Goal: Check status: Check status

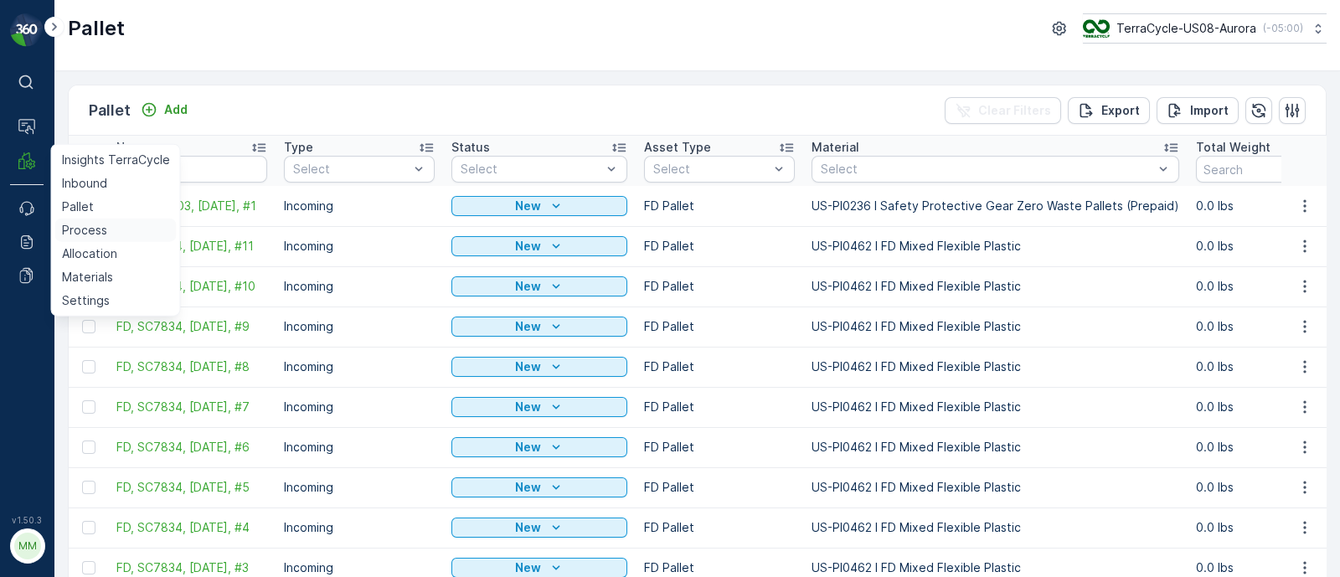
click at [82, 231] on p "Process" at bounding box center [84, 230] width 45 height 17
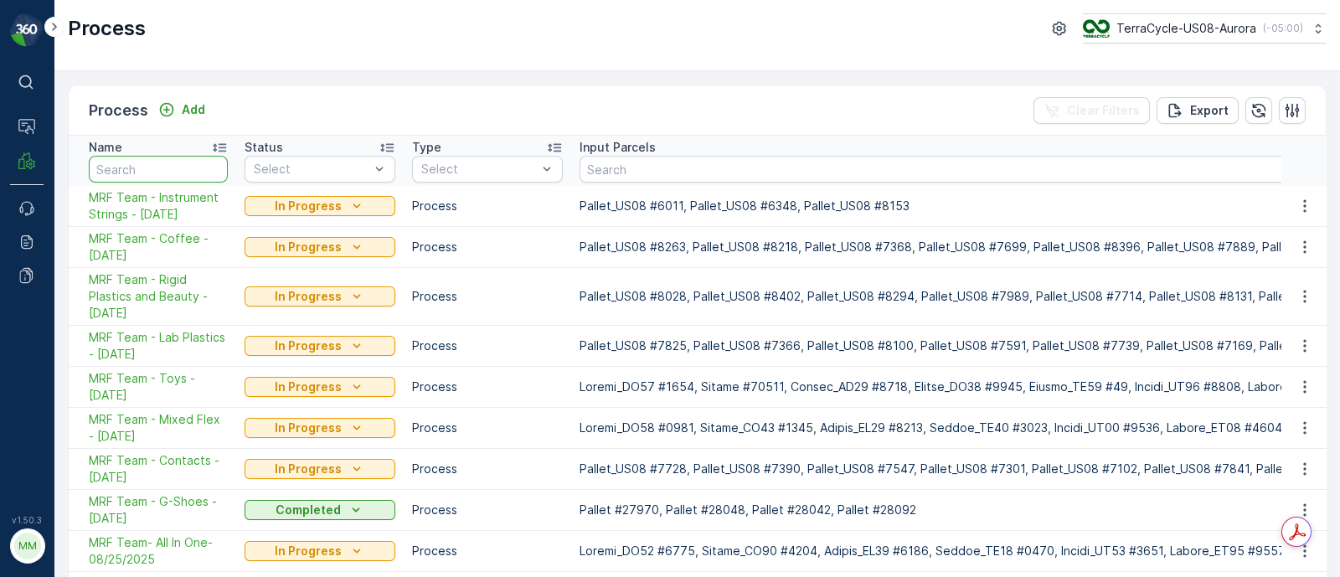
click at [160, 161] on input "text" at bounding box center [158, 169] width 139 height 27
type input "textiles"
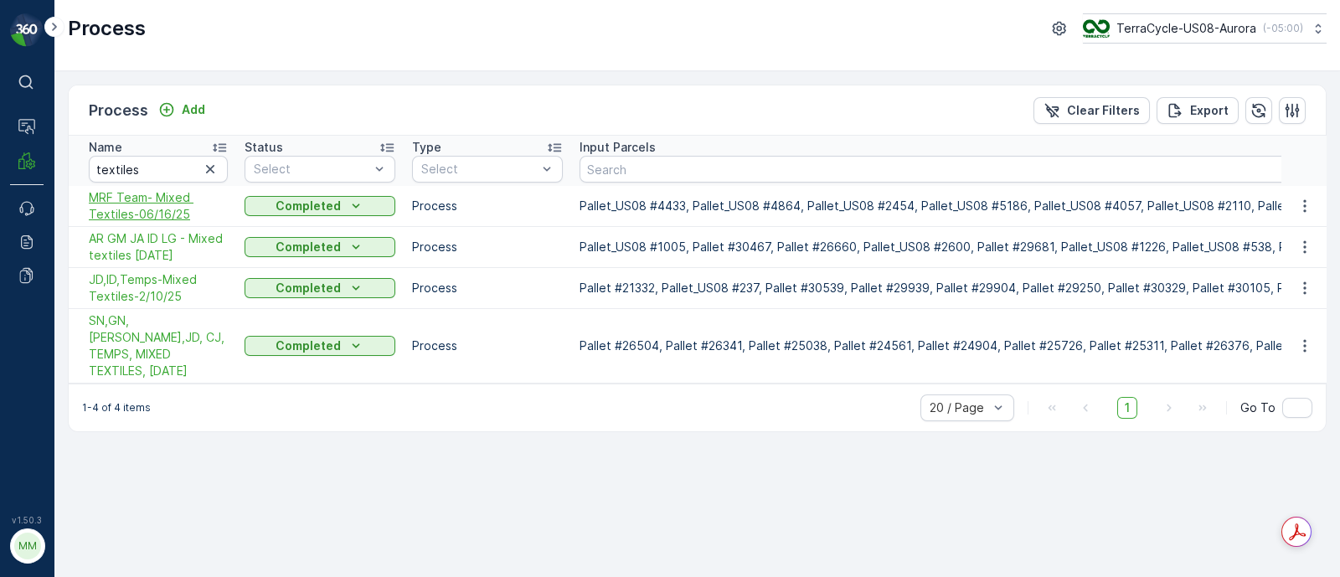
click at [158, 198] on span "MRF Team- Mixed Textiles-06/16/25" at bounding box center [158, 206] width 139 height 34
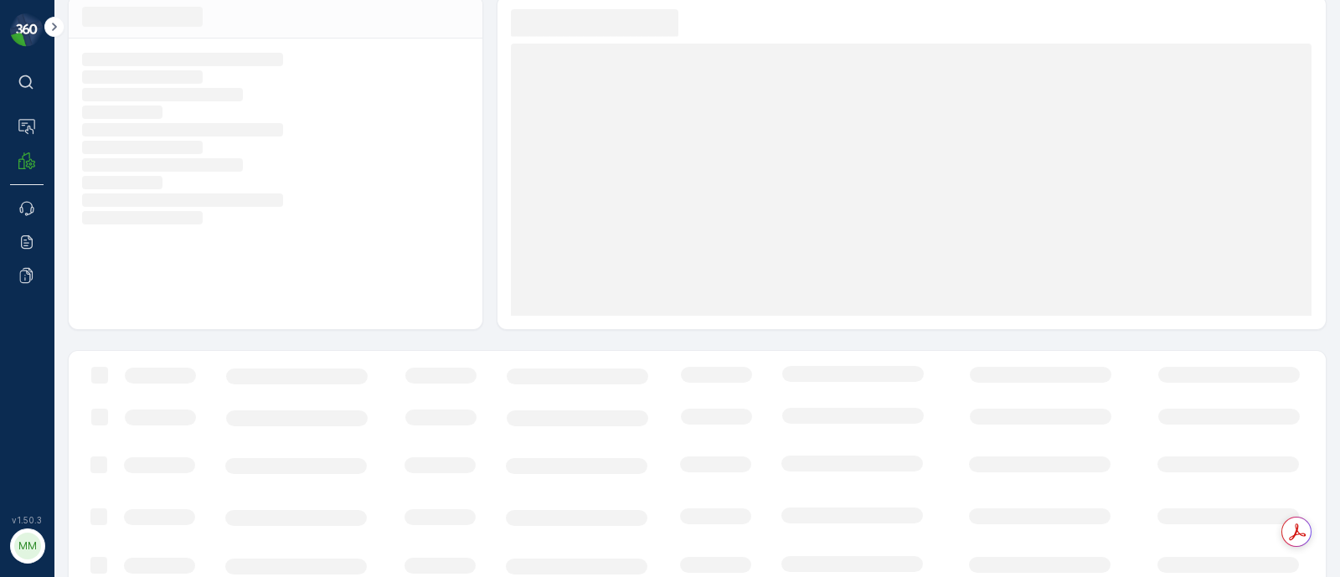
scroll to position [106, 0]
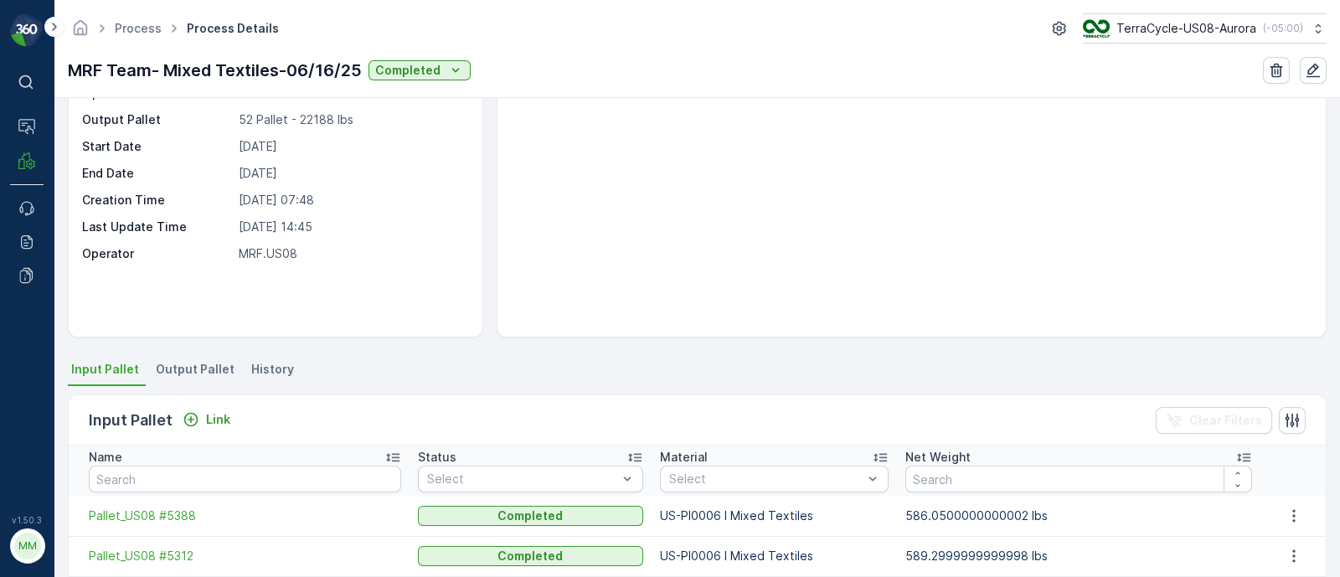
scroll to position [165, 0]
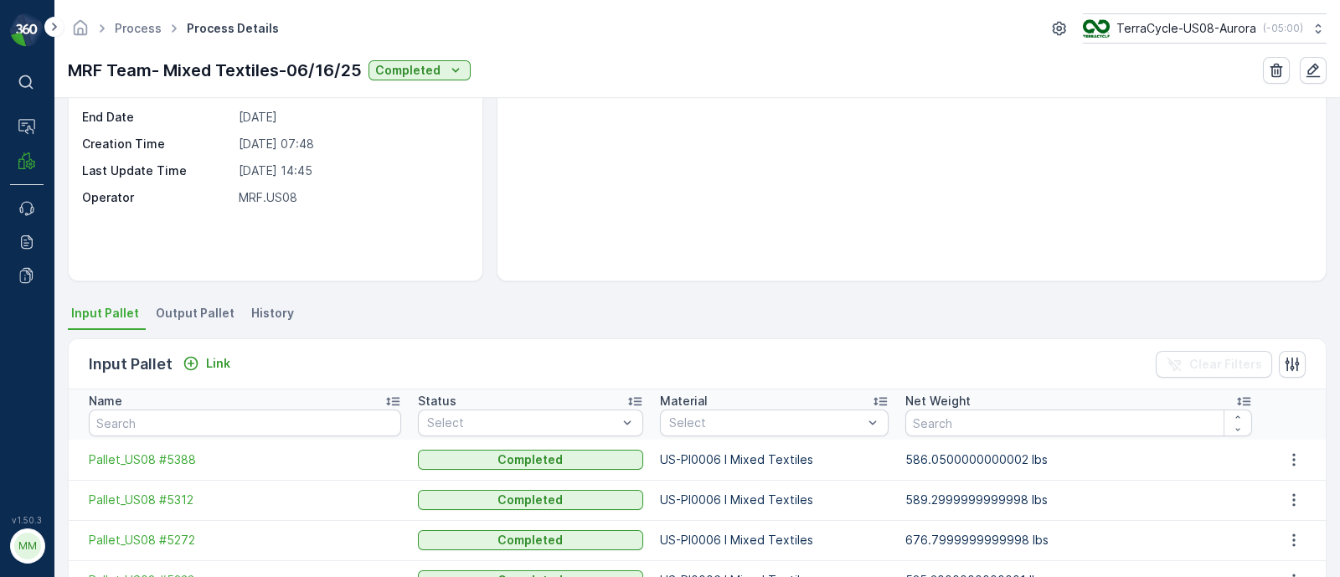
click at [198, 311] on span "Output Pallet" at bounding box center [195, 313] width 79 height 17
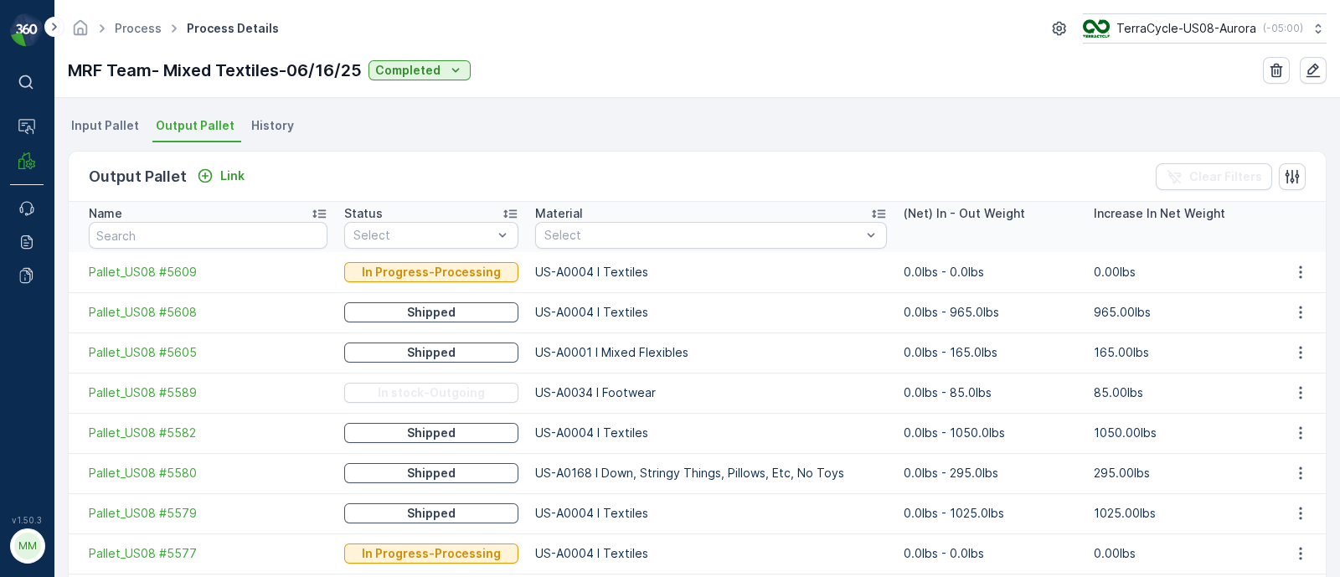
scroll to position [389, 0]
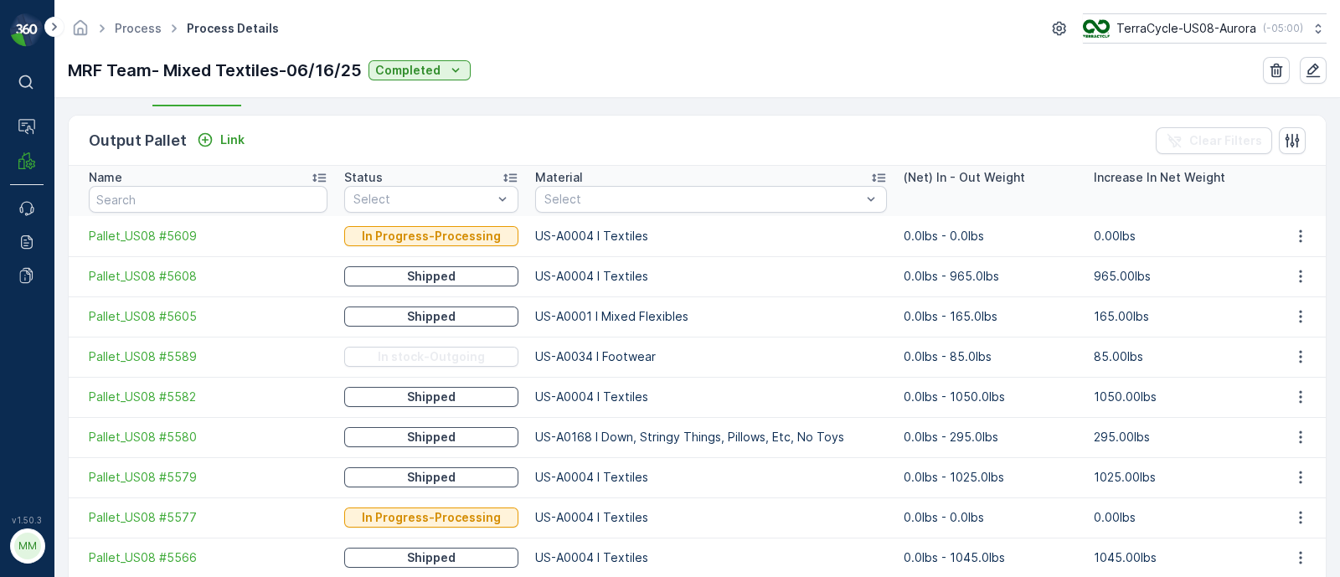
click at [870, 169] on icon at bounding box center [878, 177] width 17 height 17
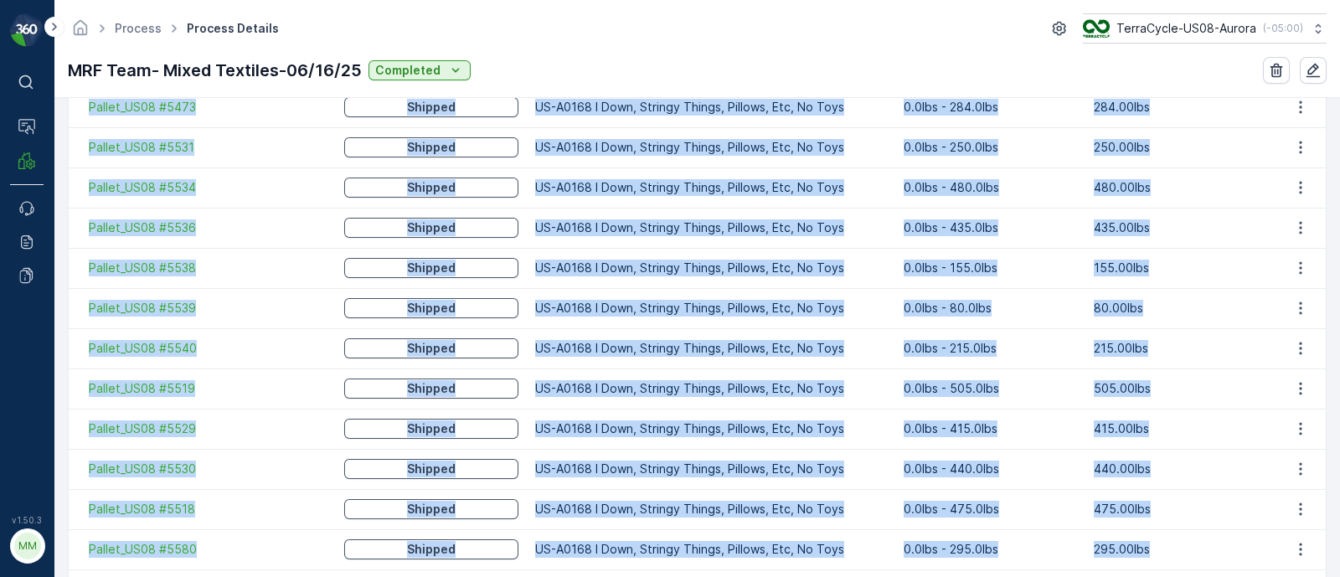
scroll to position [2107, 0]
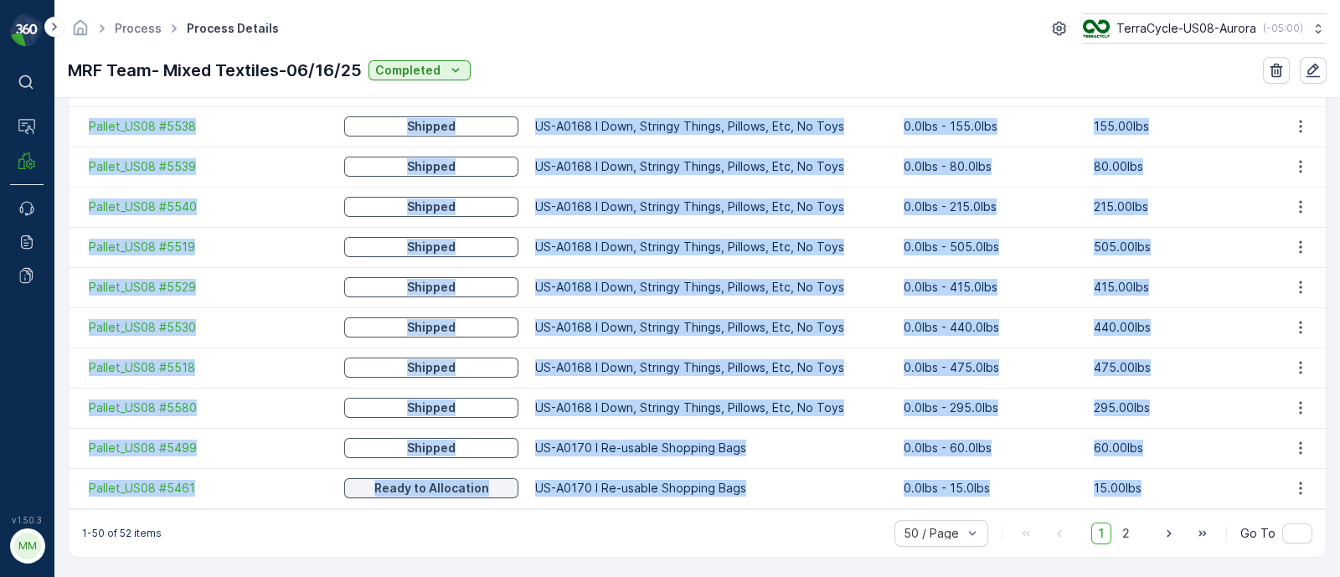
drag, startPoint x: 83, startPoint y: 299, endPoint x: 1190, endPoint y: 494, distance: 1123.7
copy tbody "Pallet_US08 #5605 Shipped US-A0001 I Mixed Flexibles 0.0lbs - 165.0lbs 165.00lb…"
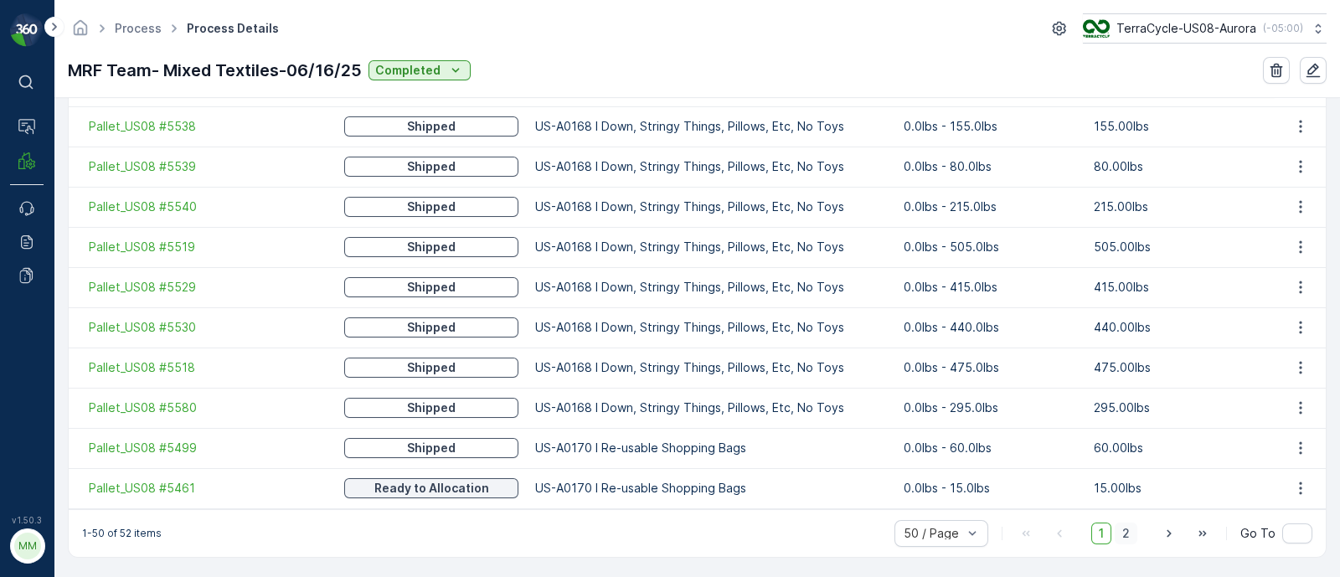
click at [1130, 534] on span "2" at bounding box center [1126, 534] width 23 height 22
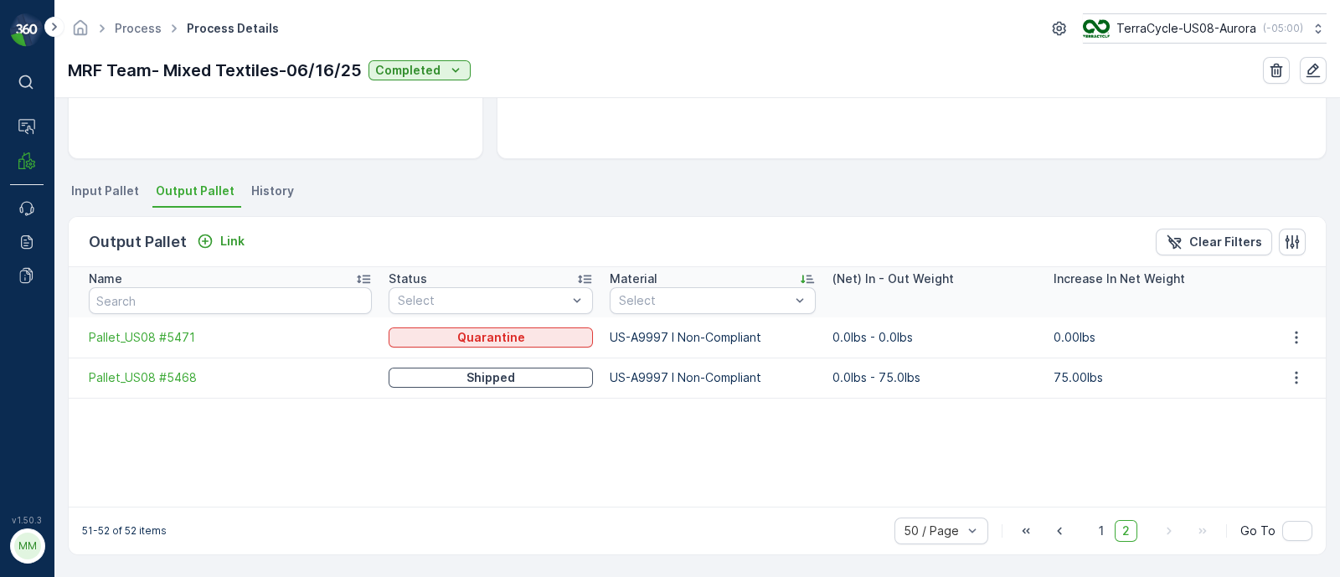
scroll to position [285, 0]
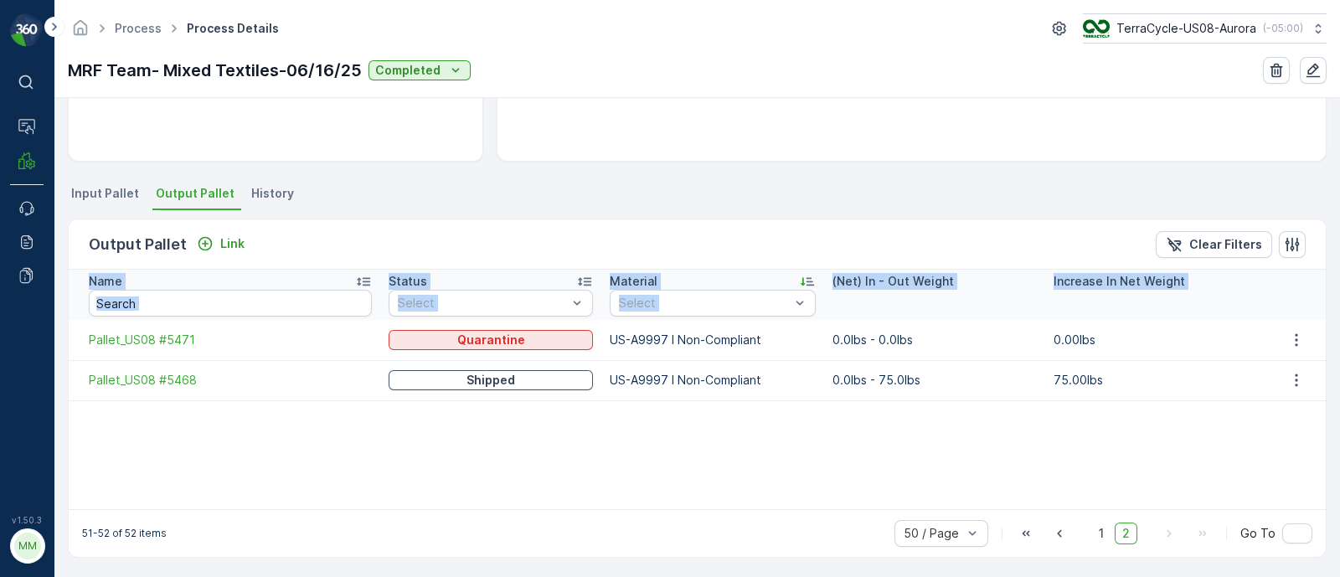
drag, startPoint x: 82, startPoint y: 337, endPoint x: 1077, endPoint y: 404, distance: 997.5
click at [1077, 404] on div "Name Status Select Material Select (Net) In - Out Weight Increase In Net Weight…" at bounding box center [697, 390] width 1257 height 240
copy thead "Name Status Select Material Select (Net) In - Out Weight Increase In Net Weight"
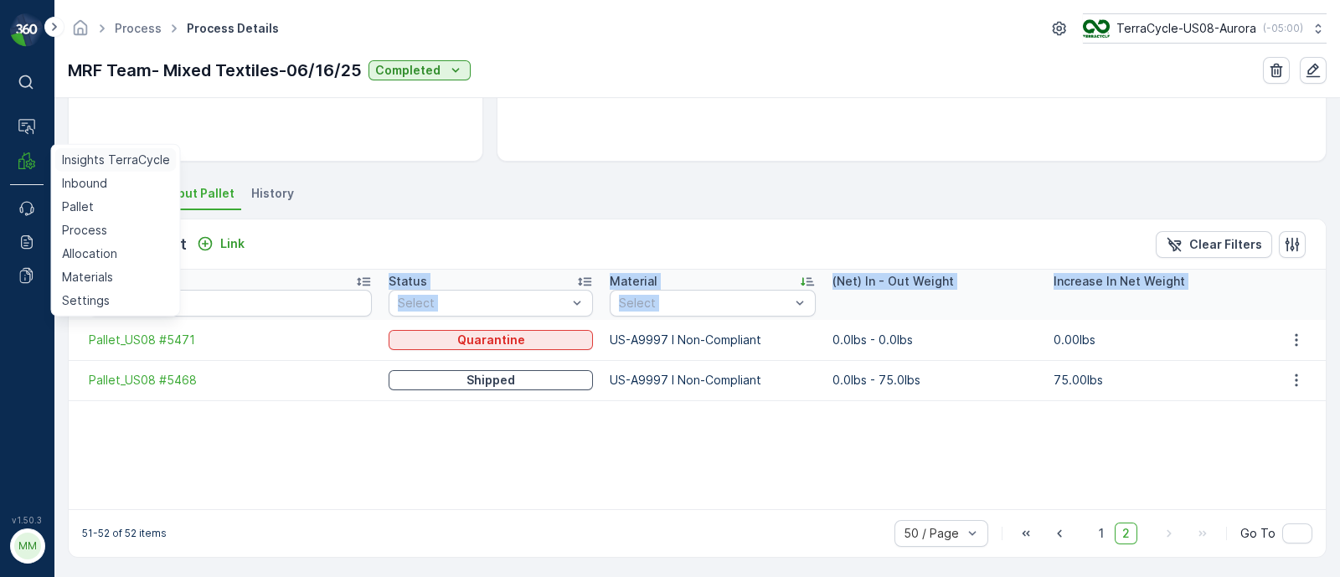
click at [113, 161] on p "Insights TerraCycle" at bounding box center [116, 160] width 108 height 17
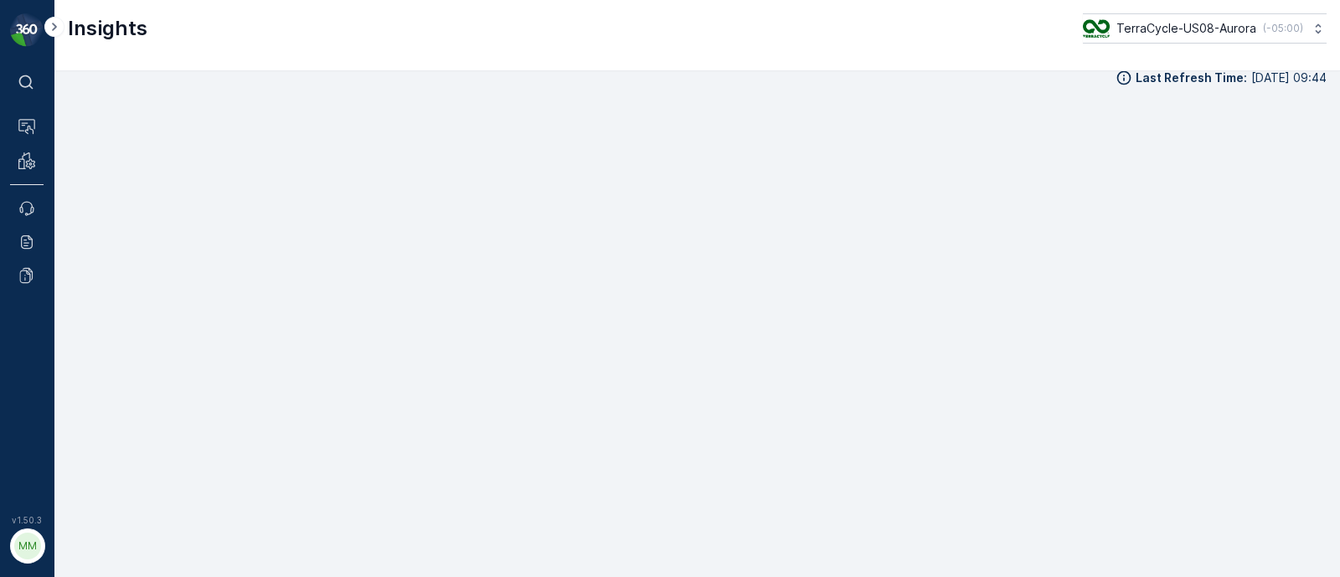
scroll to position [18, 0]
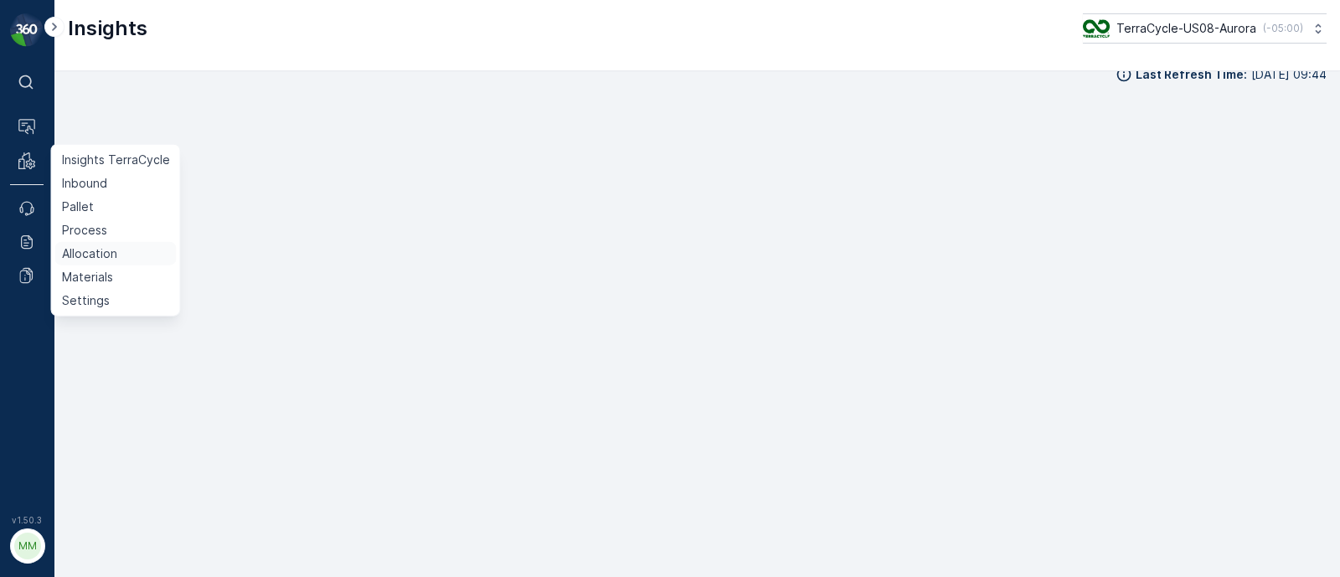
click at [96, 260] on p "Allocation" at bounding box center [89, 253] width 55 height 17
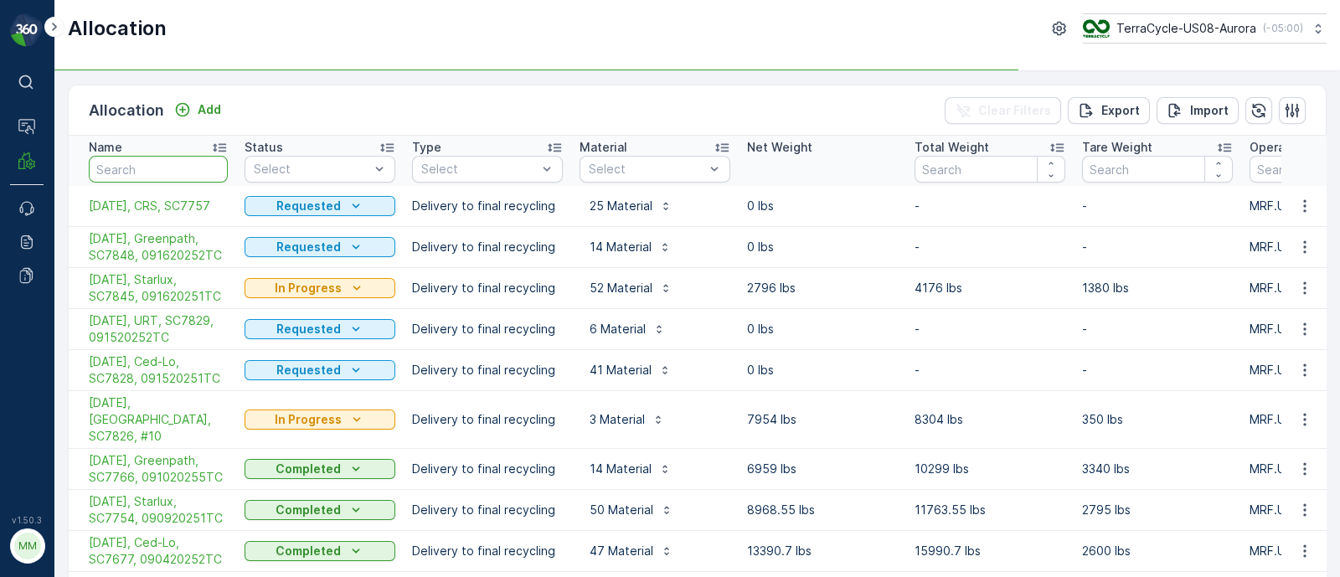
click at [157, 167] on input "text" at bounding box center [158, 169] width 139 height 27
type input "soda"
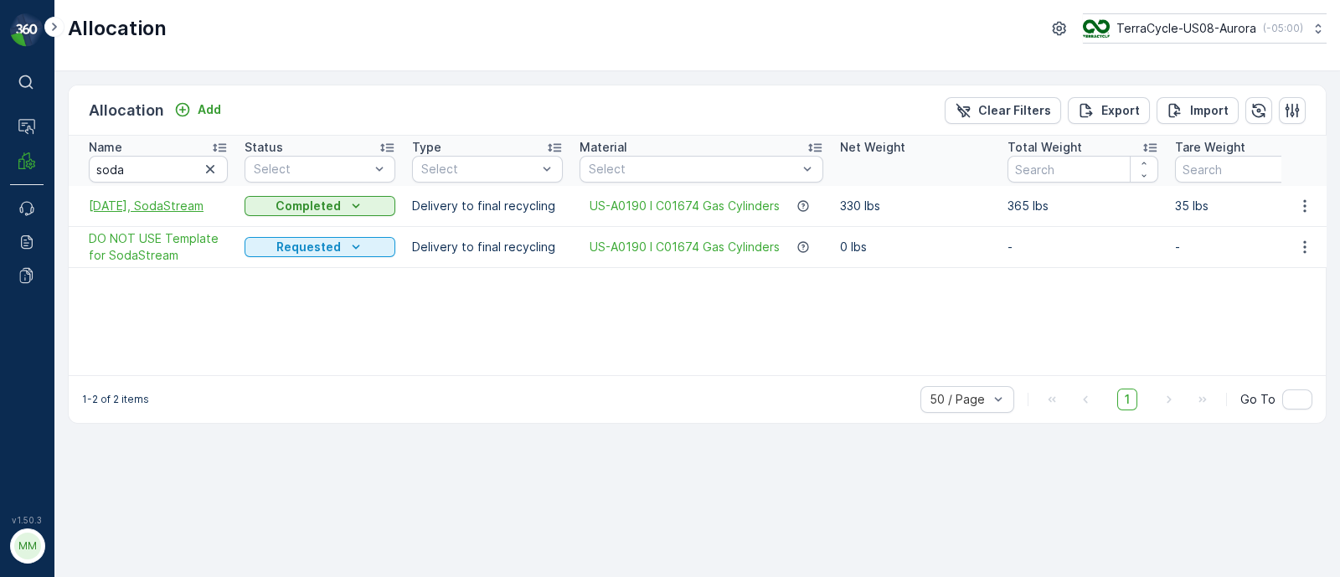
click at [153, 207] on span "[DATE], SodaStream" at bounding box center [158, 206] width 139 height 17
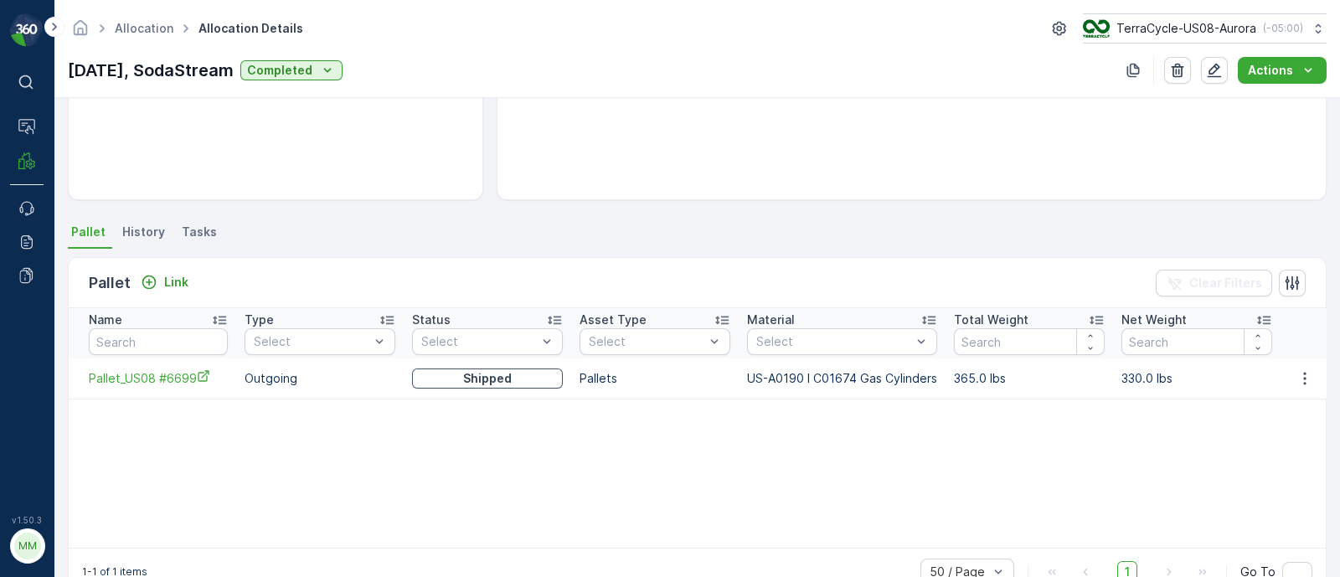
scroll to position [249, 0]
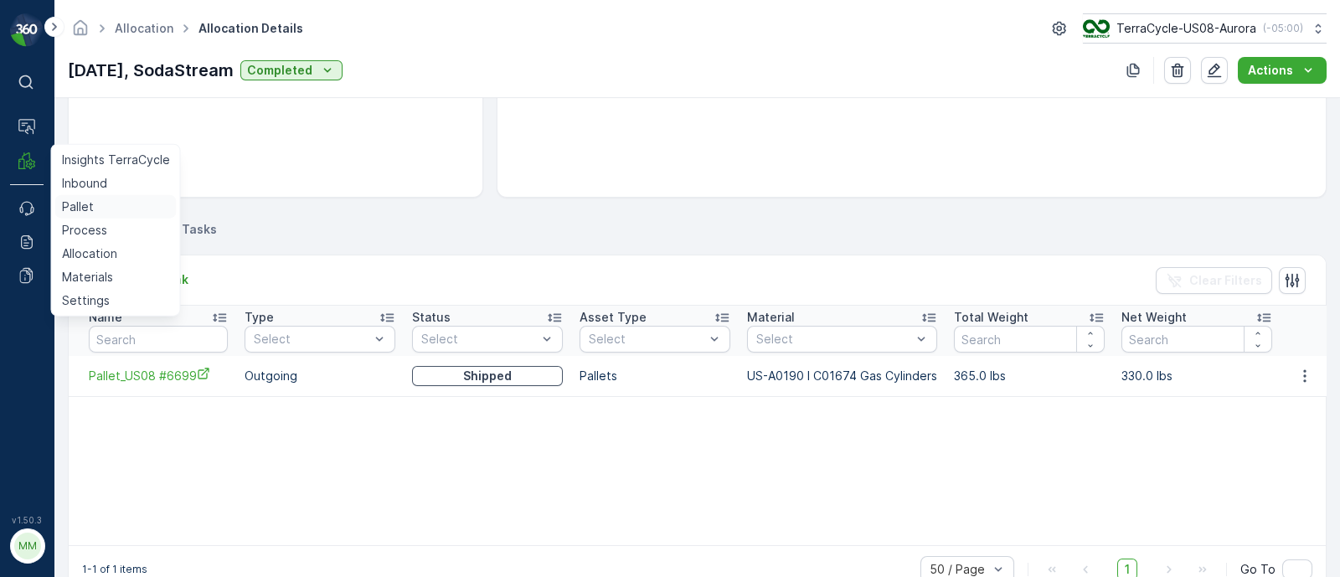
click at [109, 214] on link "Pallet" at bounding box center [115, 206] width 121 height 23
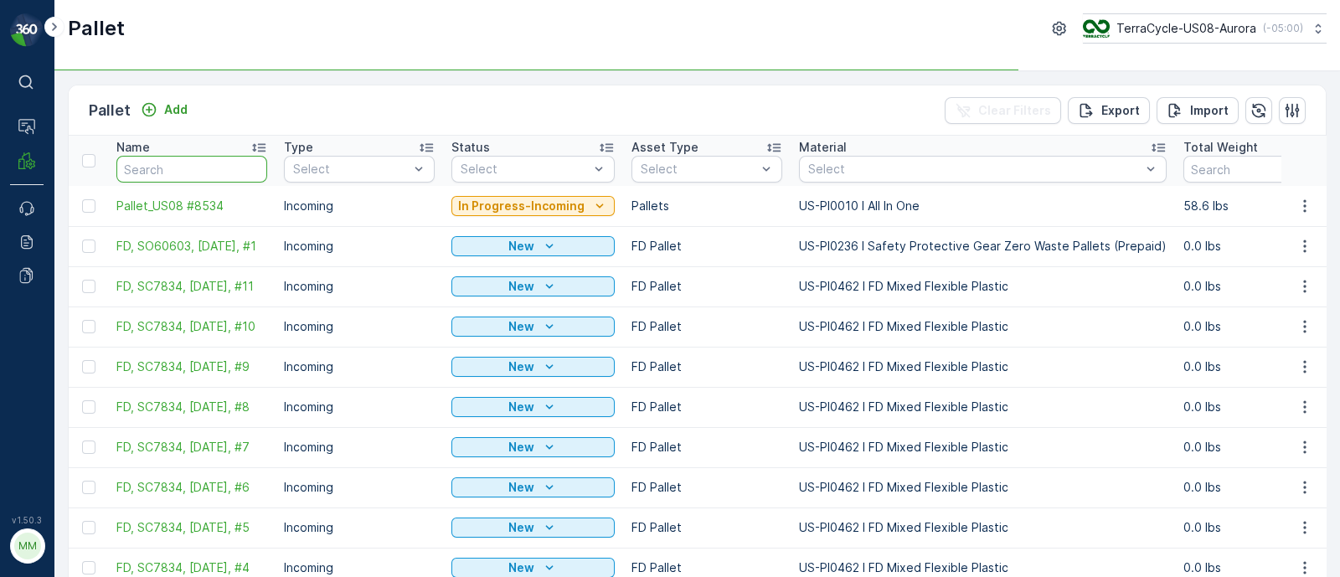
click at [179, 158] on input "text" at bounding box center [191, 169] width 151 height 27
type input "sc"
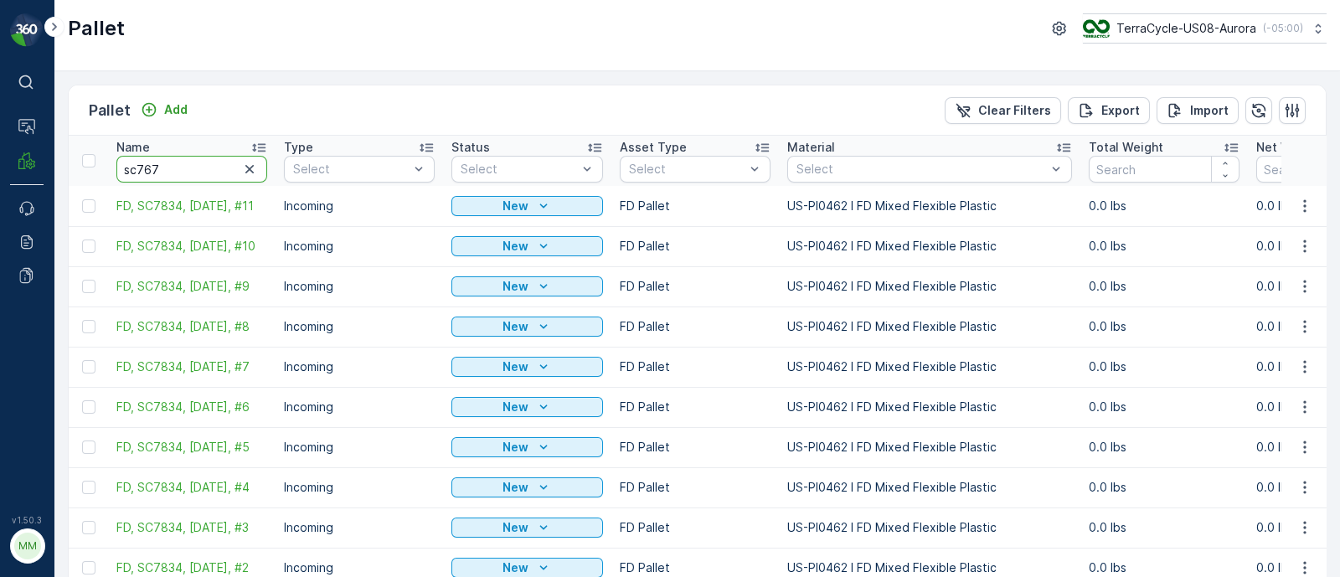
type input "sc7674"
